Goal: Task Accomplishment & Management: Manage account settings

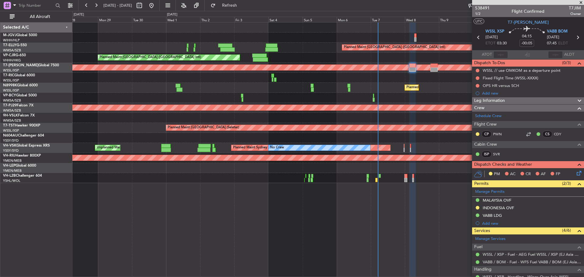
click at [388, 56] on div "Planned Maint [GEOGRAPHIC_DATA] ([GEOGRAPHIC_DATA] Intl) Planned Maint [GEOGRAP…" at bounding box center [327, 58] width 511 height 10
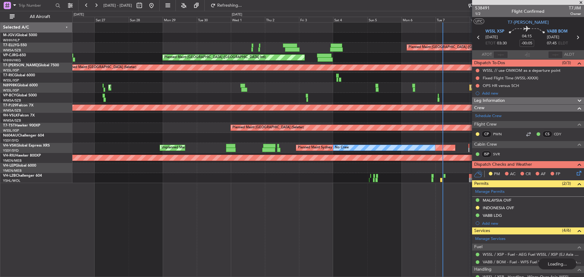
click at [286, 62] on div "Planned Maint [GEOGRAPHIC_DATA] ([GEOGRAPHIC_DATA] Intl) Planned Maint [GEOGRAP…" at bounding box center [327, 58] width 511 height 10
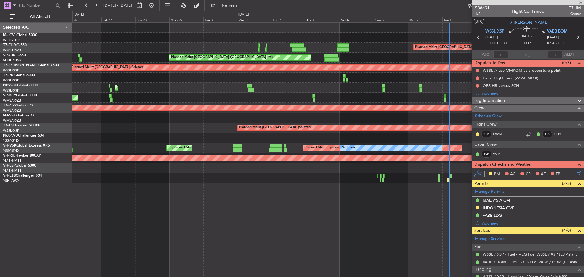
click at [139, 49] on div "Planned Maint [GEOGRAPHIC_DATA] ([GEOGRAPHIC_DATA] Intl) Planned Maint [GEOGRAP…" at bounding box center [327, 103] width 511 height 161
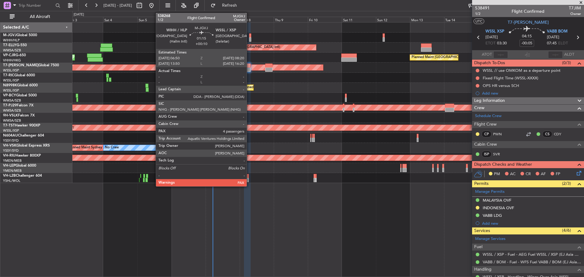
click at [249, 39] on div at bounding box center [250, 39] width 2 height 4
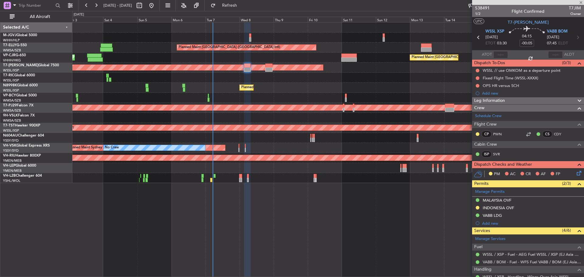
type input "+00:10"
type input "4"
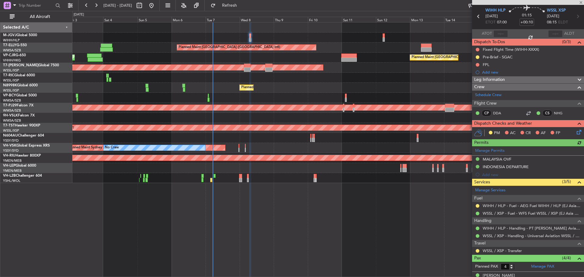
scroll to position [70, 0]
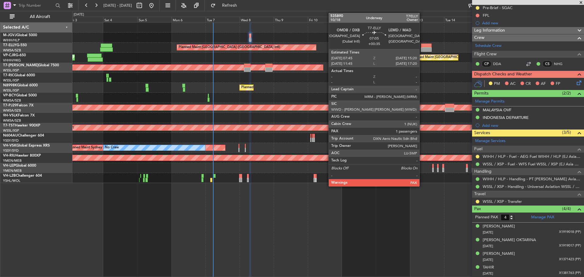
click at [422, 49] on div at bounding box center [426, 49] width 11 height 4
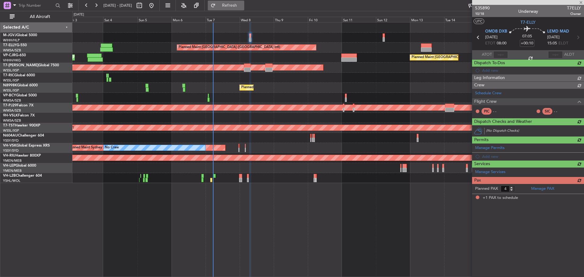
type input "+00:35"
type input "1"
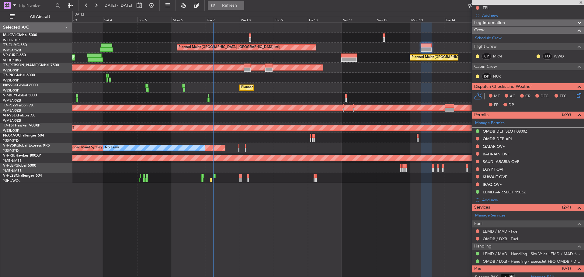
scroll to position [0, 0]
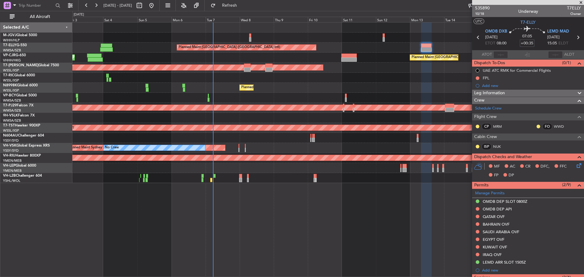
click at [527, 44] on input "+00:35" at bounding box center [527, 43] width 15 height 7
type input "+00:00"
type input "+01:00"
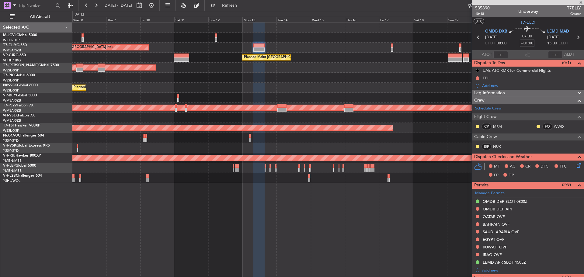
click at [198, 42] on div "Planned Maint [GEOGRAPHIC_DATA] ([GEOGRAPHIC_DATA] Intl) Planned Maint [GEOGRAP…" at bounding box center [327, 103] width 511 height 161
click at [575, 192] on span at bounding box center [578, 191] width 7 height 5
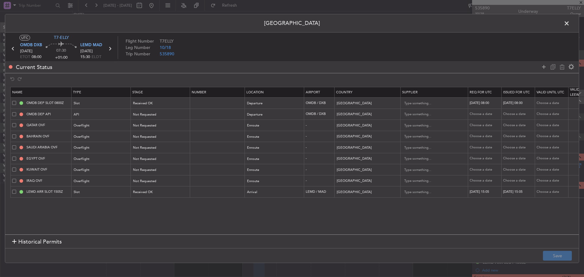
click at [14, 137] on span at bounding box center [14, 136] width 4 height 4
click at [16, 134] on input "checkbox" at bounding box center [16, 134] width 0 height 0
click at [16, 169] on span at bounding box center [14, 170] width 4 height 4
click at [16, 168] on input "checkbox" at bounding box center [16, 168] width 0 height 0
click at [15, 180] on span at bounding box center [14, 181] width 4 height 4
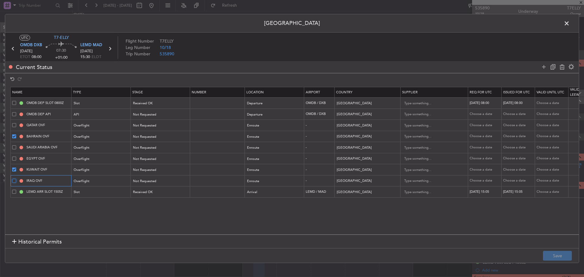
click at [16, 179] on input "checkbox" at bounding box center [16, 179] width 0 height 0
click at [562, 66] on icon at bounding box center [561, 66] width 7 height 7
type input "SAUDI ARABIA OVF"
type input "[GEOGRAPHIC_DATA]"
type input "EGYPT OVF"
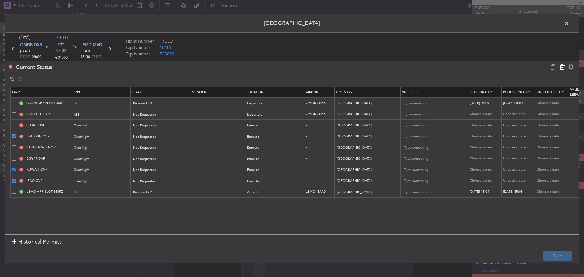
type input "[GEOGRAPHIC_DATA]"
type input "LEMD ARR SLOT 1505Z"
type input "[GEOGRAPHIC_DATA]"
type input "KT7ELLY T7ELLY 13OCT13OCT 1000000 001GJ5 DXBDXB1505 09004BCNBCN PD"
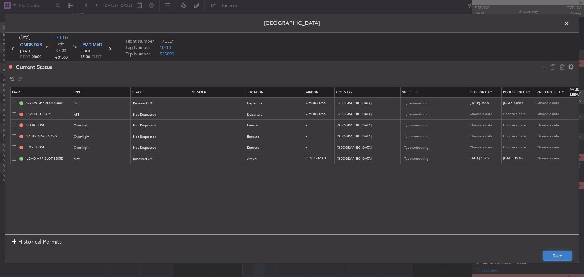
click at [554, 256] on button "Save" at bounding box center [557, 256] width 29 height 10
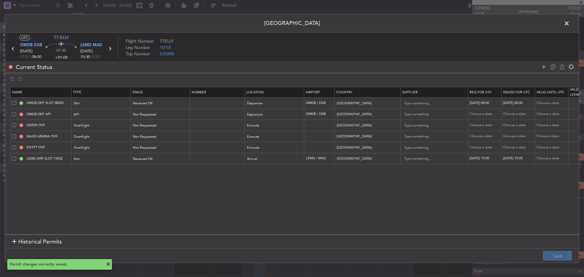
click at [570, 22] on span at bounding box center [570, 25] width 0 height 12
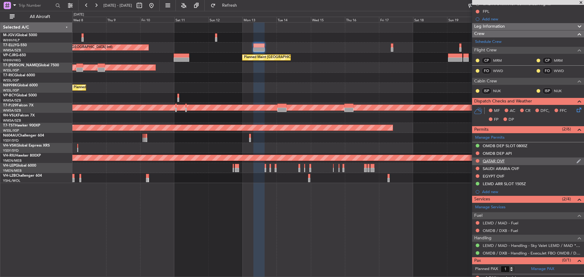
scroll to position [71, 0]
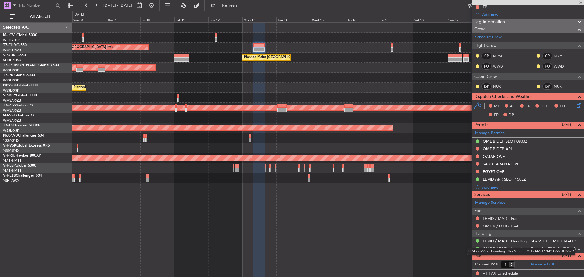
click at [488, 239] on link "LEMD / MAD - Handling - Sky Valet LEMD / MAD **MY HANDLING**" at bounding box center [532, 240] width 98 height 5
click at [477, 164] on div "Manage Permits OMDB DEP SLOT 0800Z OMDB DEP API [GEOGRAPHIC_DATA] OVF [GEOGRAPH…" at bounding box center [528, 160] width 112 height 63
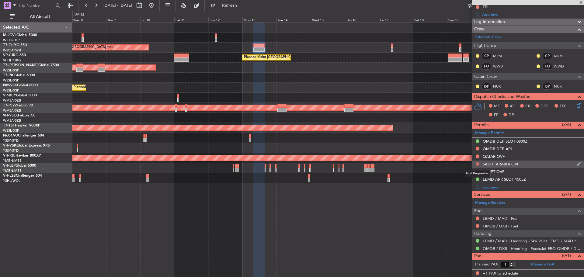
click at [477, 164] on button at bounding box center [478, 164] width 4 height 4
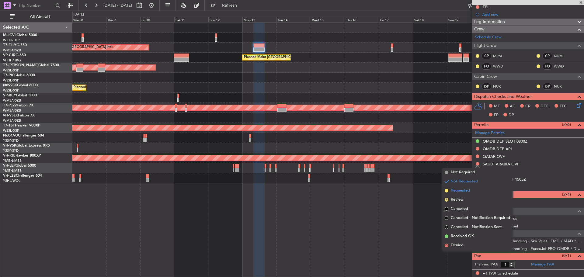
click at [470, 190] on li "Requested" at bounding box center [477, 190] width 70 height 9
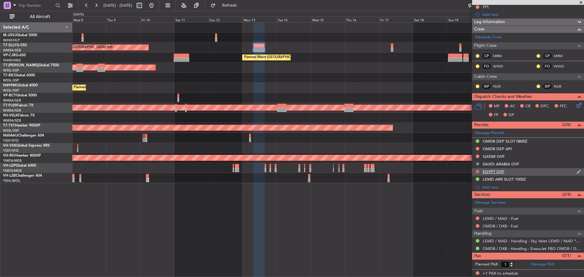
click at [476, 172] on button at bounding box center [478, 172] width 4 height 4
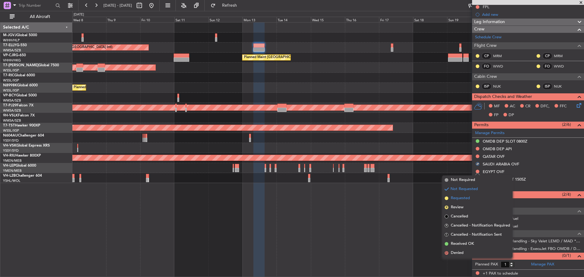
click at [463, 198] on span "Requested" at bounding box center [460, 198] width 19 height 6
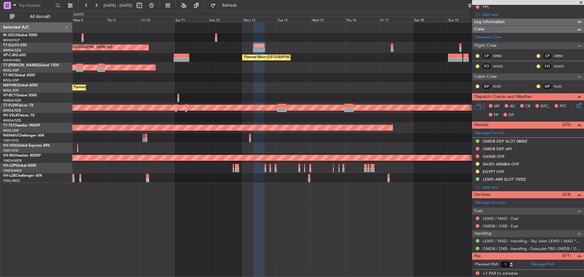
scroll to position [0, 0]
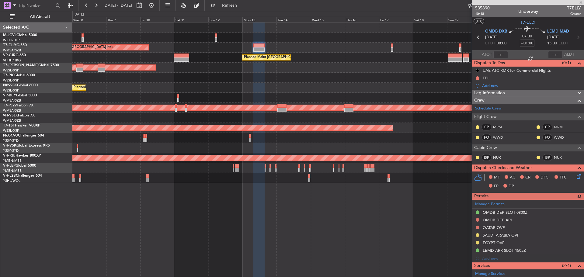
click at [474, 225] on div "Manage Permits OMDB DEP SLOT 0800Z OMDB DEP API [GEOGRAPHIC_DATA] OVF [GEOGRAPH…" at bounding box center [528, 231] width 112 height 63
click at [477, 227] on button at bounding box center [478, 228] width 4 height 4
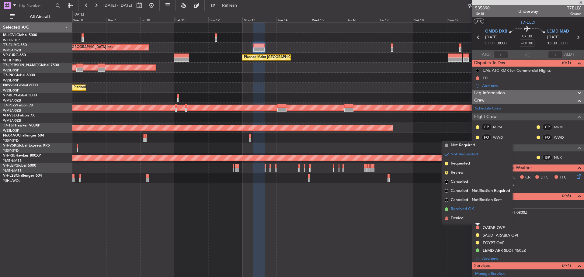
click at [473, 210] on span "Received OK" at bounding box center [462, 209] width 23 height 6
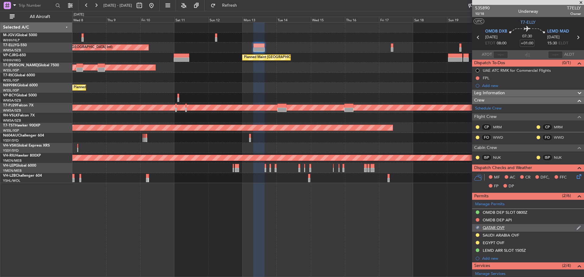
click at [576, 227] on img at bounding box center [578, 227] width 5 height 5
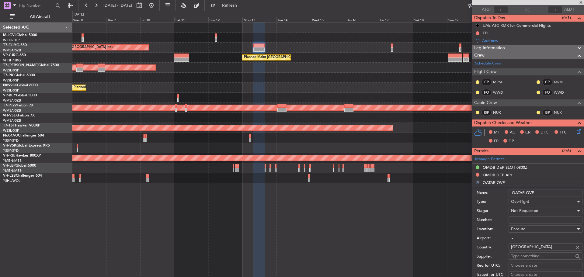
scroll to position [61, 0]
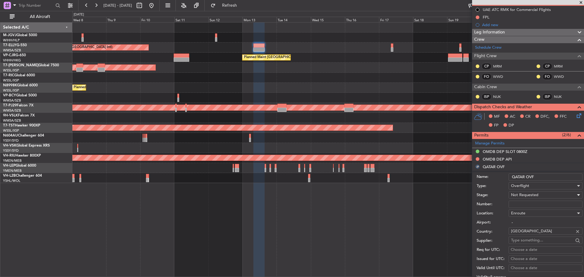
click at [524, 197] on span "Not Requested" at bounding box center [524, 194] width 27 height 5
click at [518, 196] on span "Not Requested" at bounding box center [524, 194] width 27 height 5
click at [520, 243] on span "Received OK" at bounding box center [543, 243] width 64 height 9
click at [521, 204] on input "Number:" at bounding box center [545, 204] width 74 height 7
paste input "FN2458"
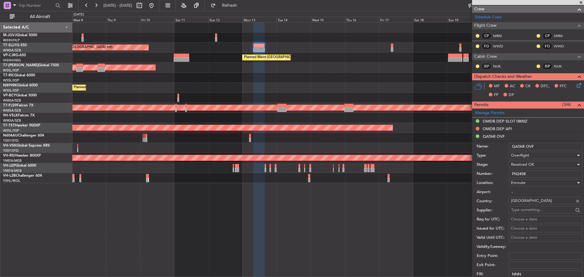
scroll to position [122, 0]
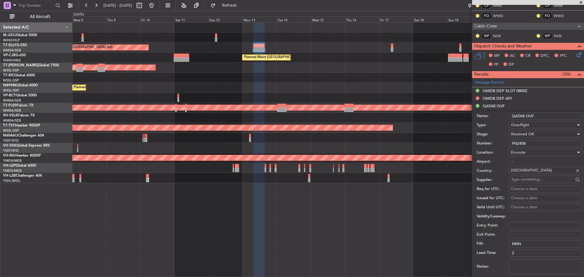
type input "FN2458"
click at [517, 187] on div "Choose a date" at bounding box center [546, 189] width 70 height 6
select select "10"
select select "2025"
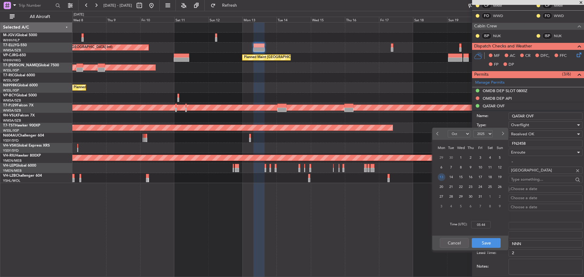
click at [440, 178] on span "13" at bounding box center [442, 177] width 8 height 8
click at [480, 225] on input "00:00" at bounding box center [480, 224] width 19 height 7
type input "08:00"
click at [485, 244] on button "Save" at bounding box center [486, 243] width 29 height 10
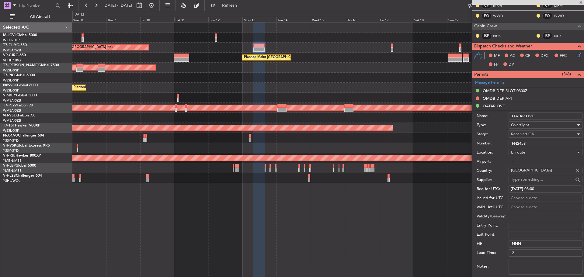
click at [512, 197] on div "Choose a date" at bounding box center [546, 198] width 70 height 6
select select "10"
select select "2025"
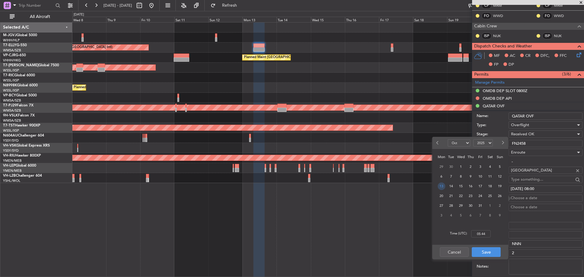
click at [441, 184] on span "13" at bounding box center [442, 186] width 8 height 8
click at [484, 232] on input "00:00" at bounding box center [480, 233] width 19 height 7
type input "08:00"
click at [488, 251] on button "Save" at bounding box center [486, 252] width 29 height 10
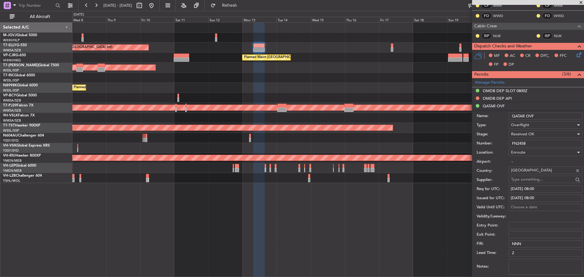
click at [519, 263] on textarea "Notes:" at bounding box center [545, 267] width 74 height 16
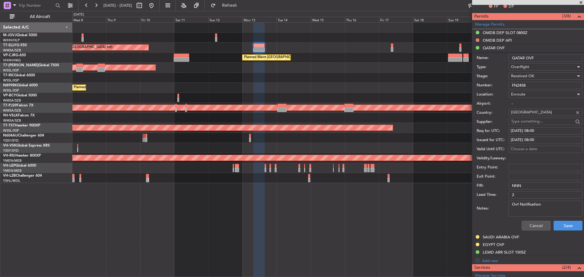
scroll to position [182, 0]
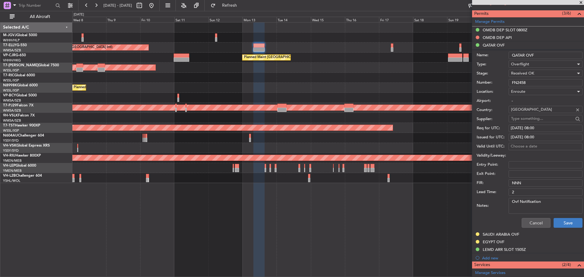
type textarea "Ovf Notification"
click at [563, 226] on button "Save" at bounding box center [567, 223] width 29 height 10
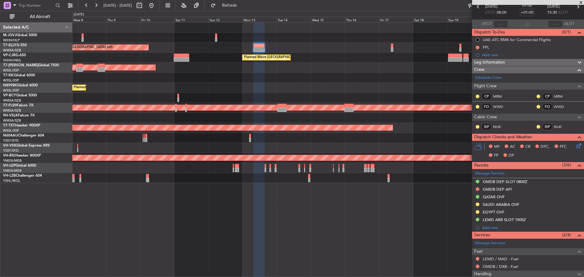
scroll to position [0, 0]
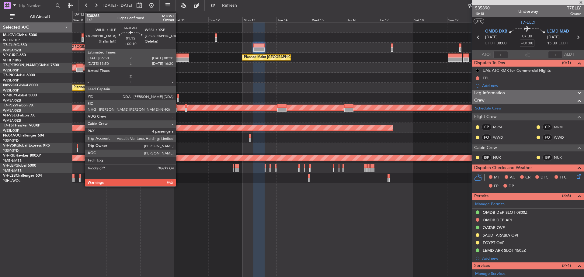
click at [82, 37] on div at bounding box center [82, 35] width 2 height 4
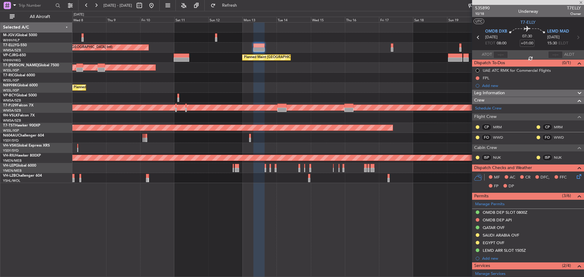
type input "+00:10"
type input "4"
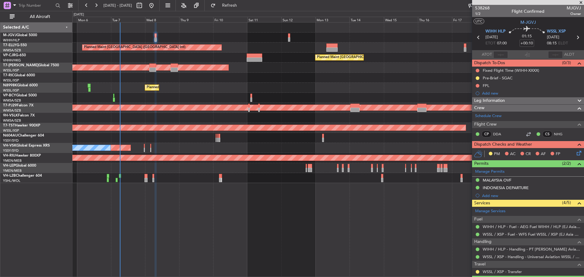
click at [276, 80] on div at bounding box center [327, 78] width 511 height 10
